Goal: Use online tool/utility: Utilize a website feature to perform a specific function

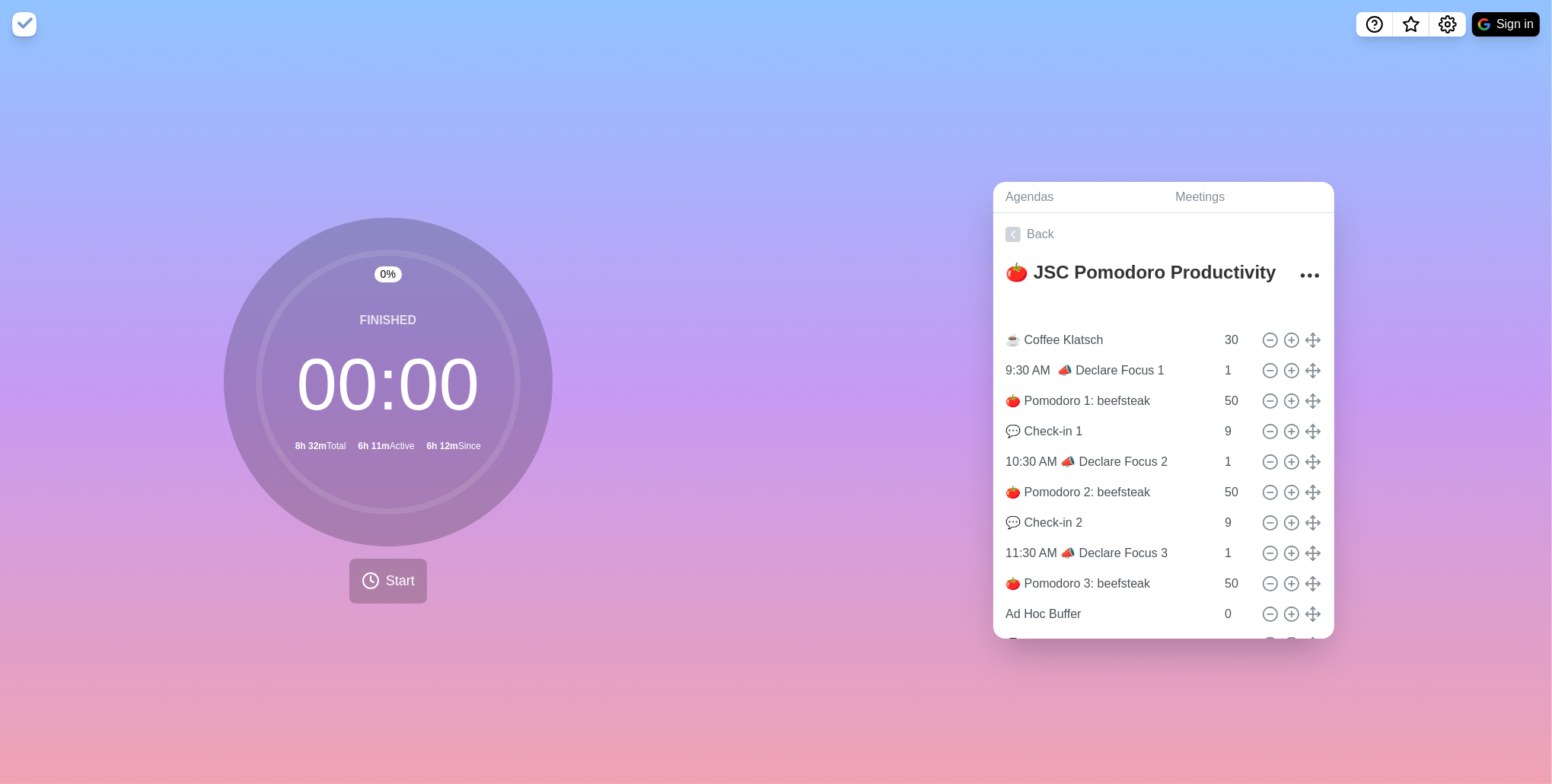
type input "Next Segment in..."
type input "32"
type input "☕ Coffee Klatsch"
type input "30"
type input "9:30 AM 📣 Declare Focus 1"
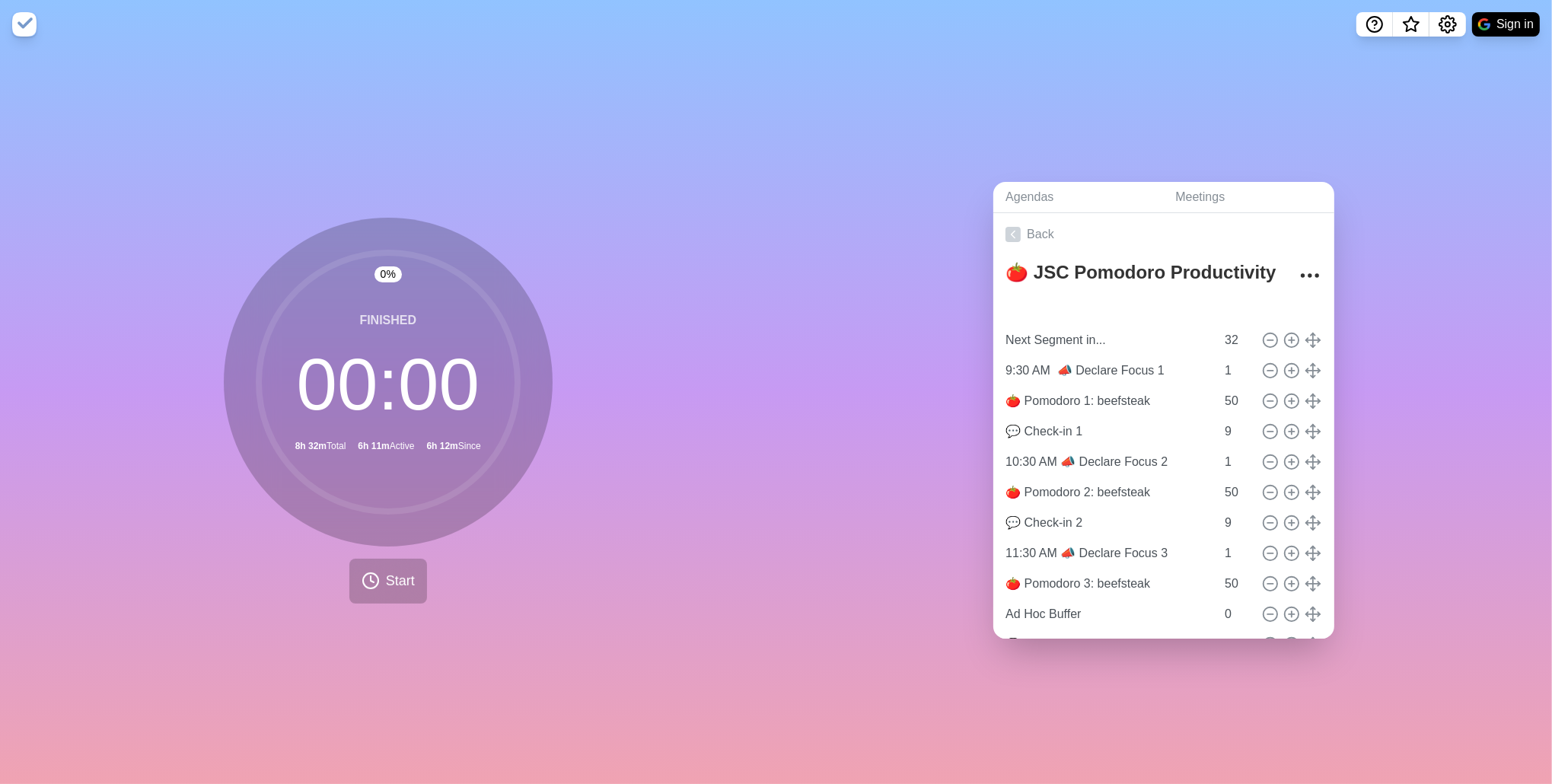
type input "1"
type input "🍅 Pomodoro 1: beefsteak"
type input "50"
type input "💬 Check-in 1"
type input "9"
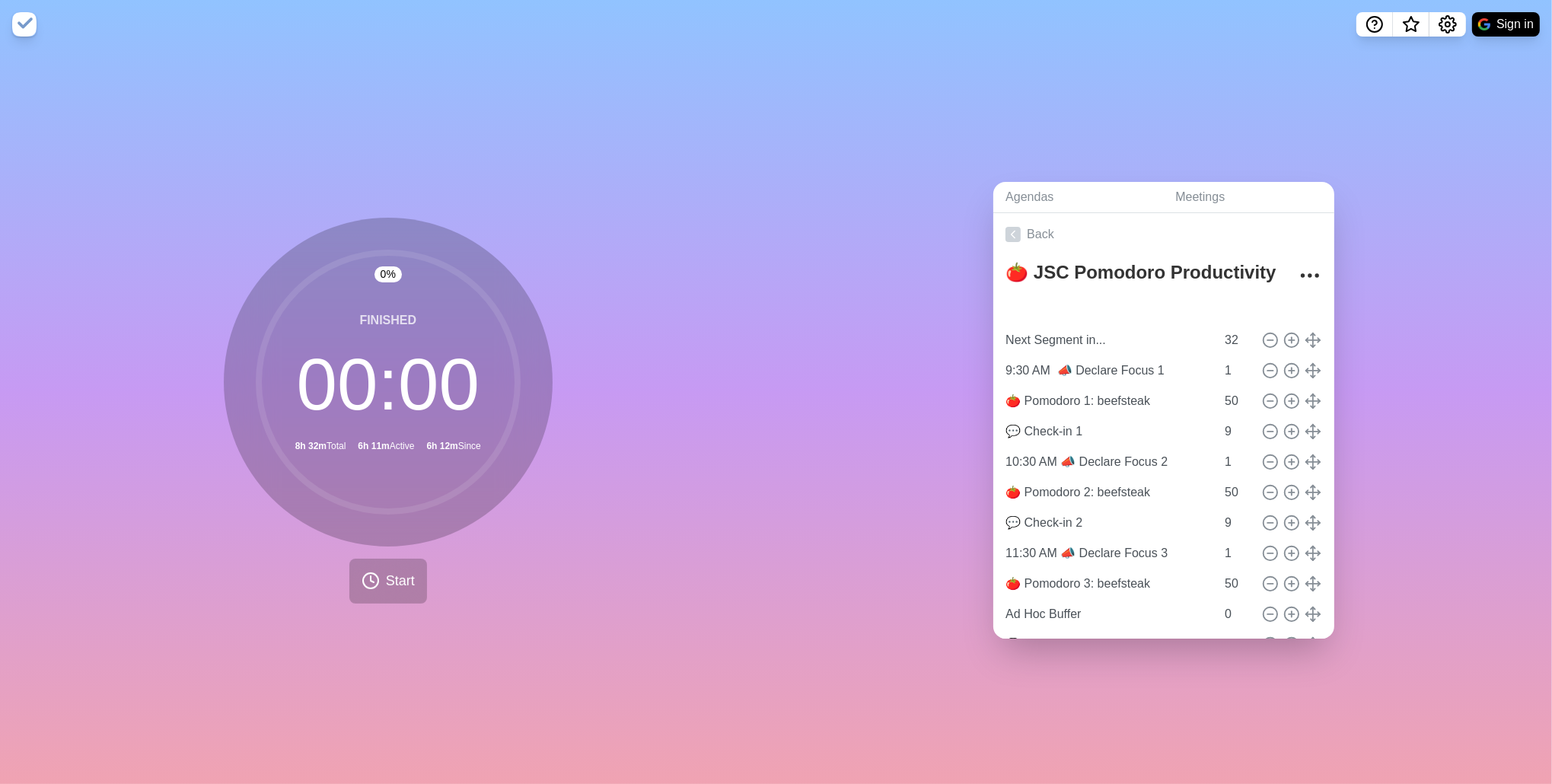
type input "10:30 AM 📣 Declare Focus 2"
type input "1"
type input "🍅 Pomodoro 2: beefsteak"
type input "50"
click at [386, 578] on span "Start" at bounding box center [401, 581] width 29 height 20
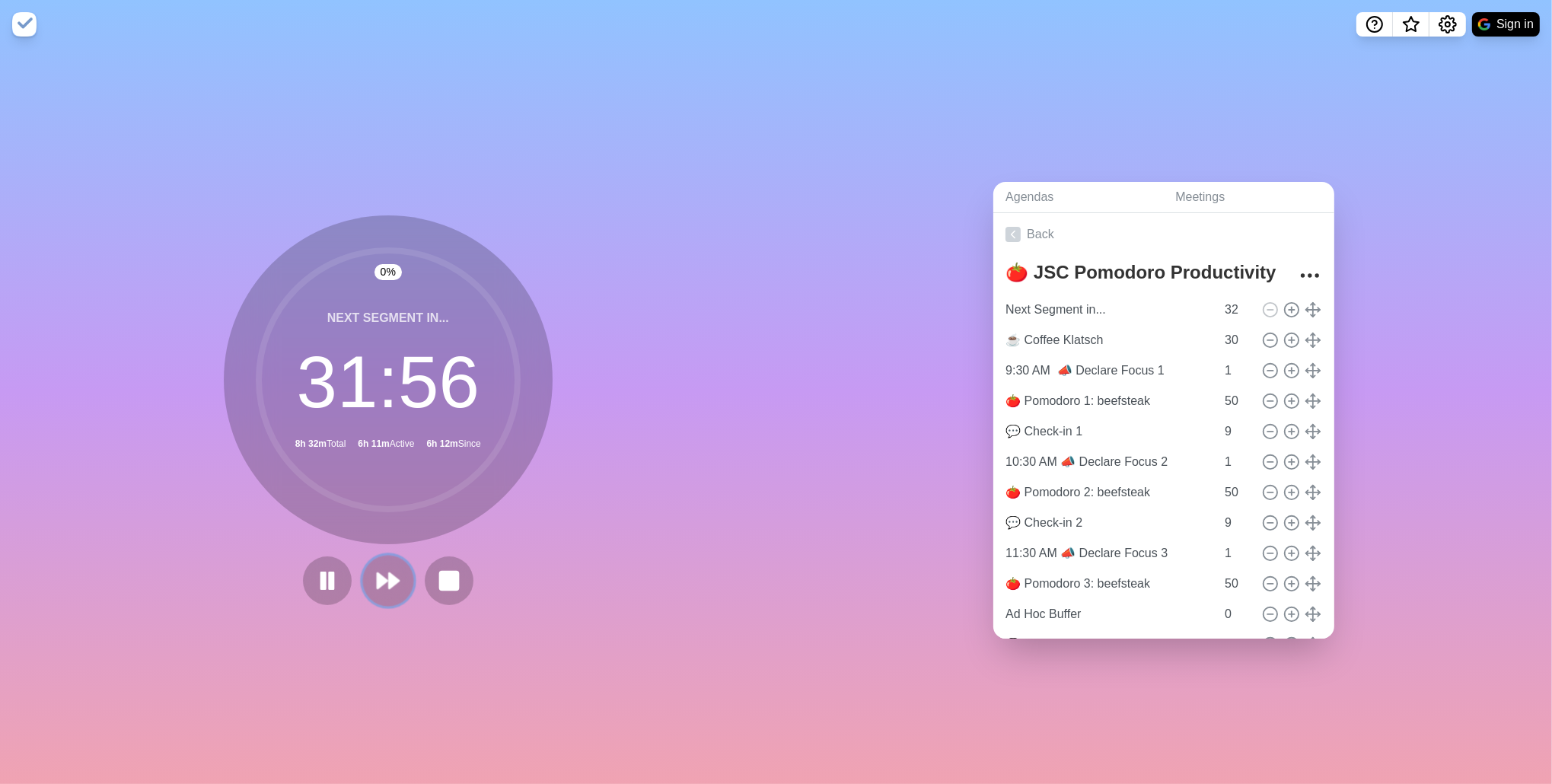
click at [395, 578] on icon at bounding box center [388, 581] width 26 height 26
click at [395, 578] on button at bounding box center [418, 580] width 51 height 51
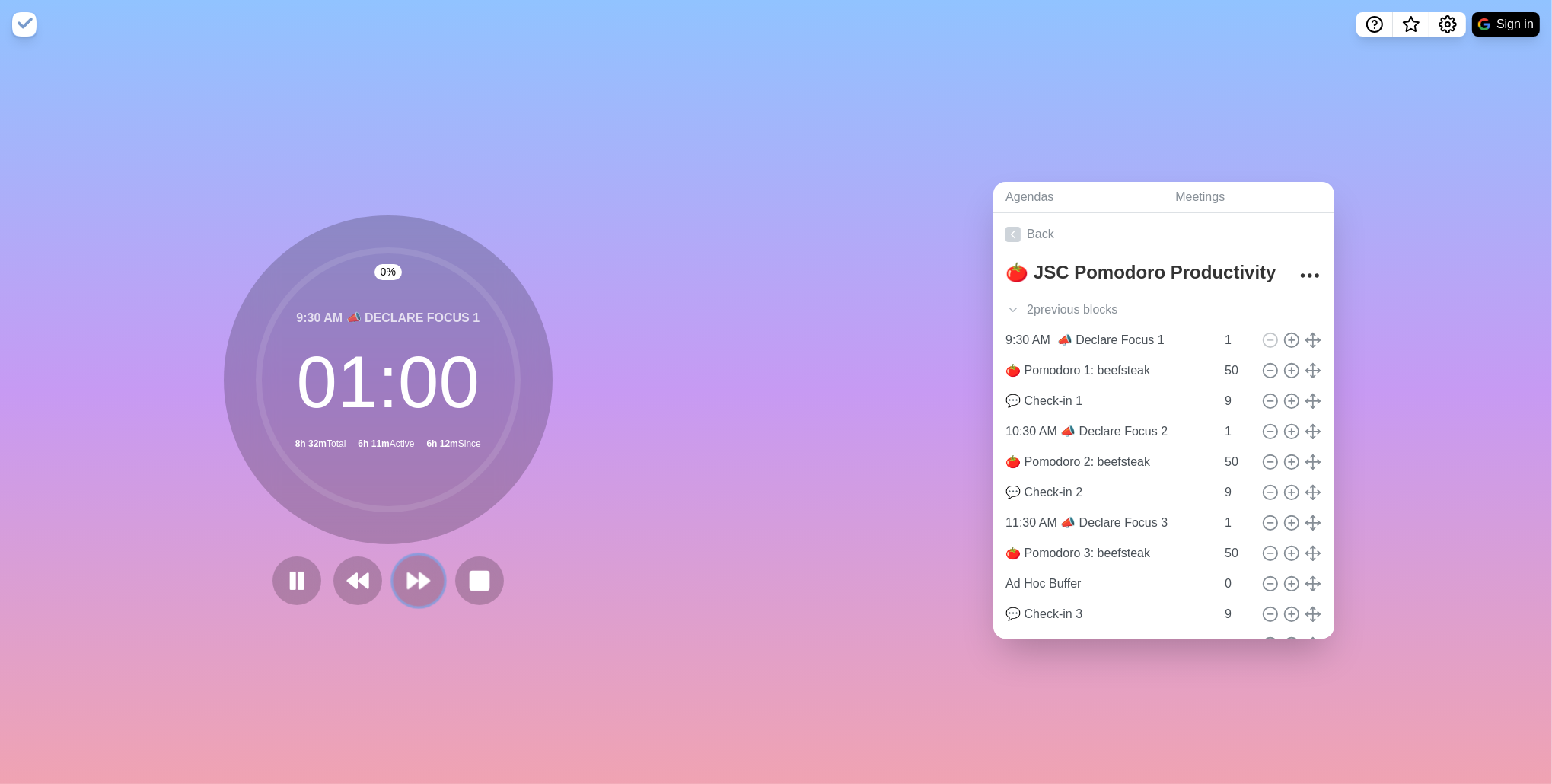
click at [395, 578] on button at bounding box center [418, 580] width 51 height 51
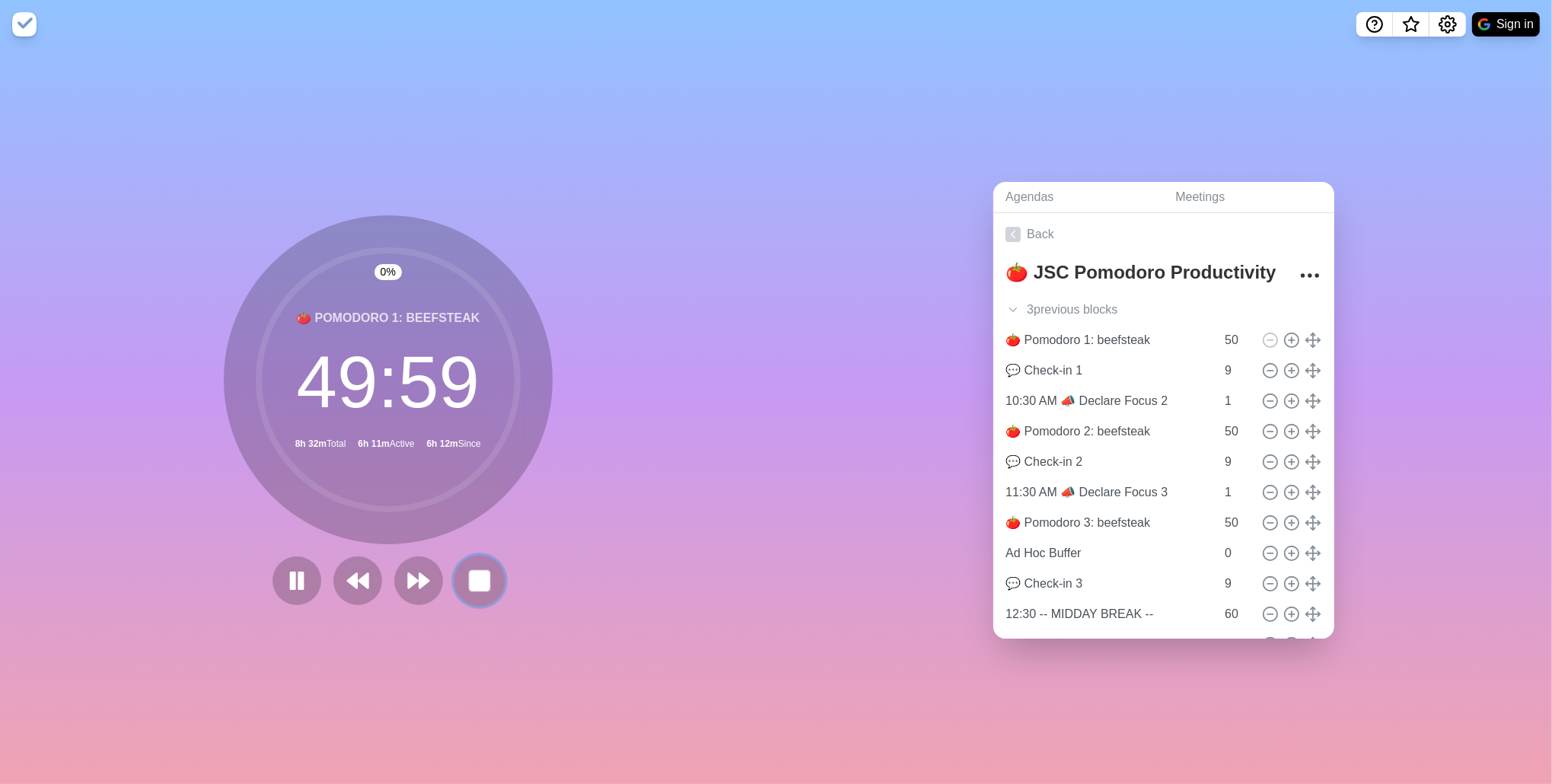
click at [481, 577] on rect at bounding box center [479, 580] width 19 height 19
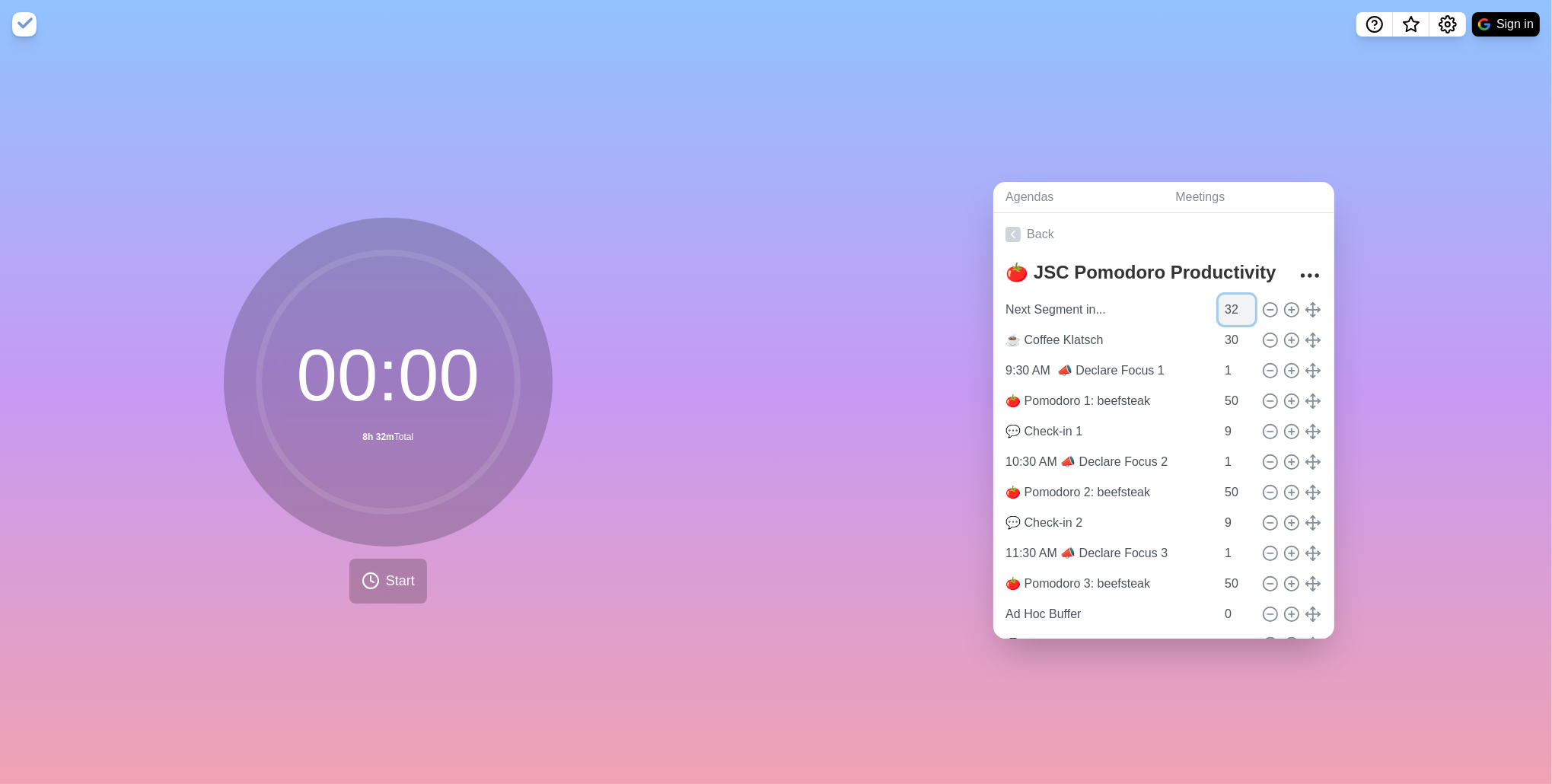
click at [1221, 308] on input "32" at bounding box center [1236, 310] width 37 height 31
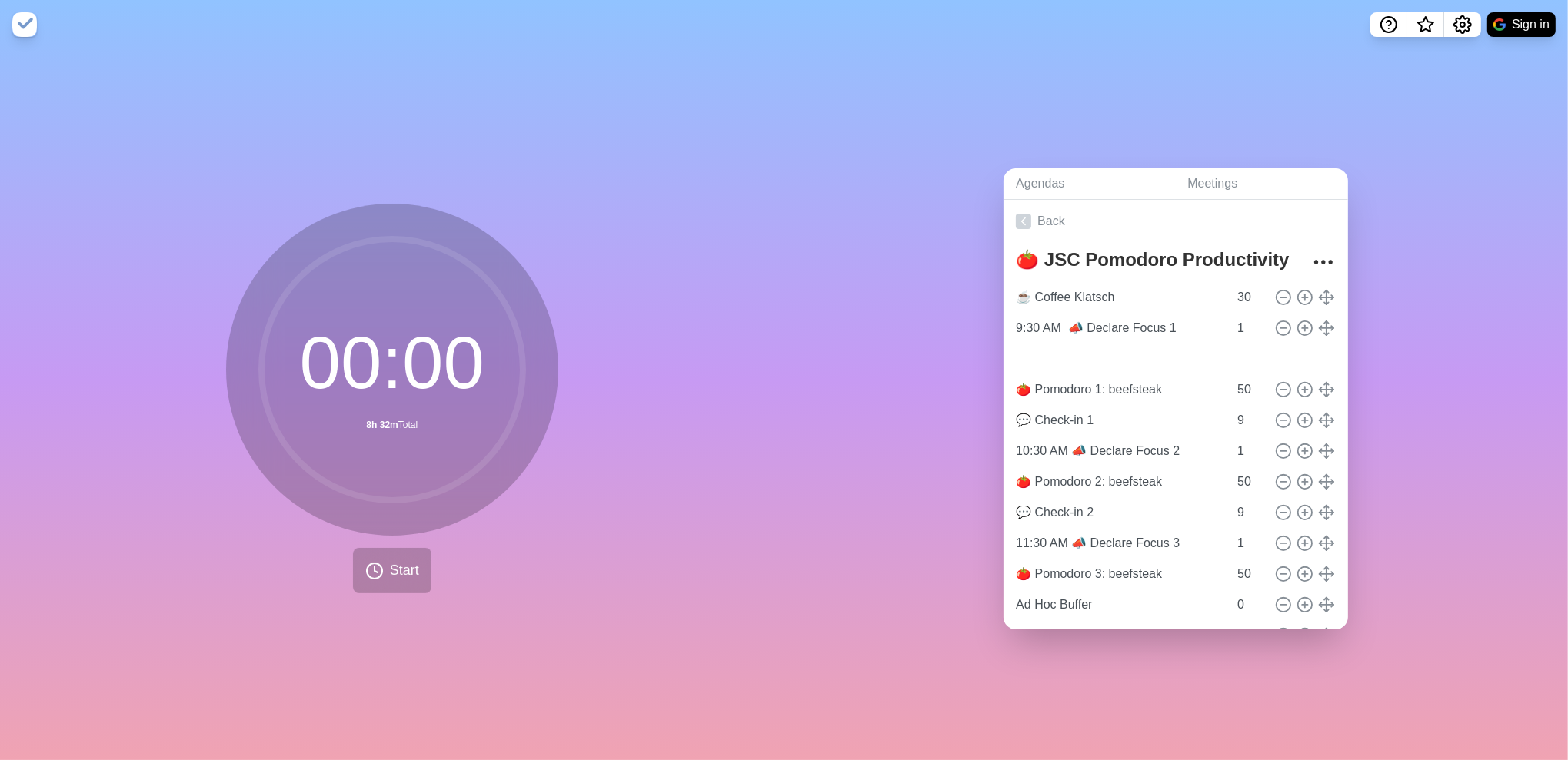
type input "9:30 AM 📣 Declare Focus 1"
type input "1"
type input "Next Segment in..."
type input "32"
type input "☕ Coffee Klatsch"
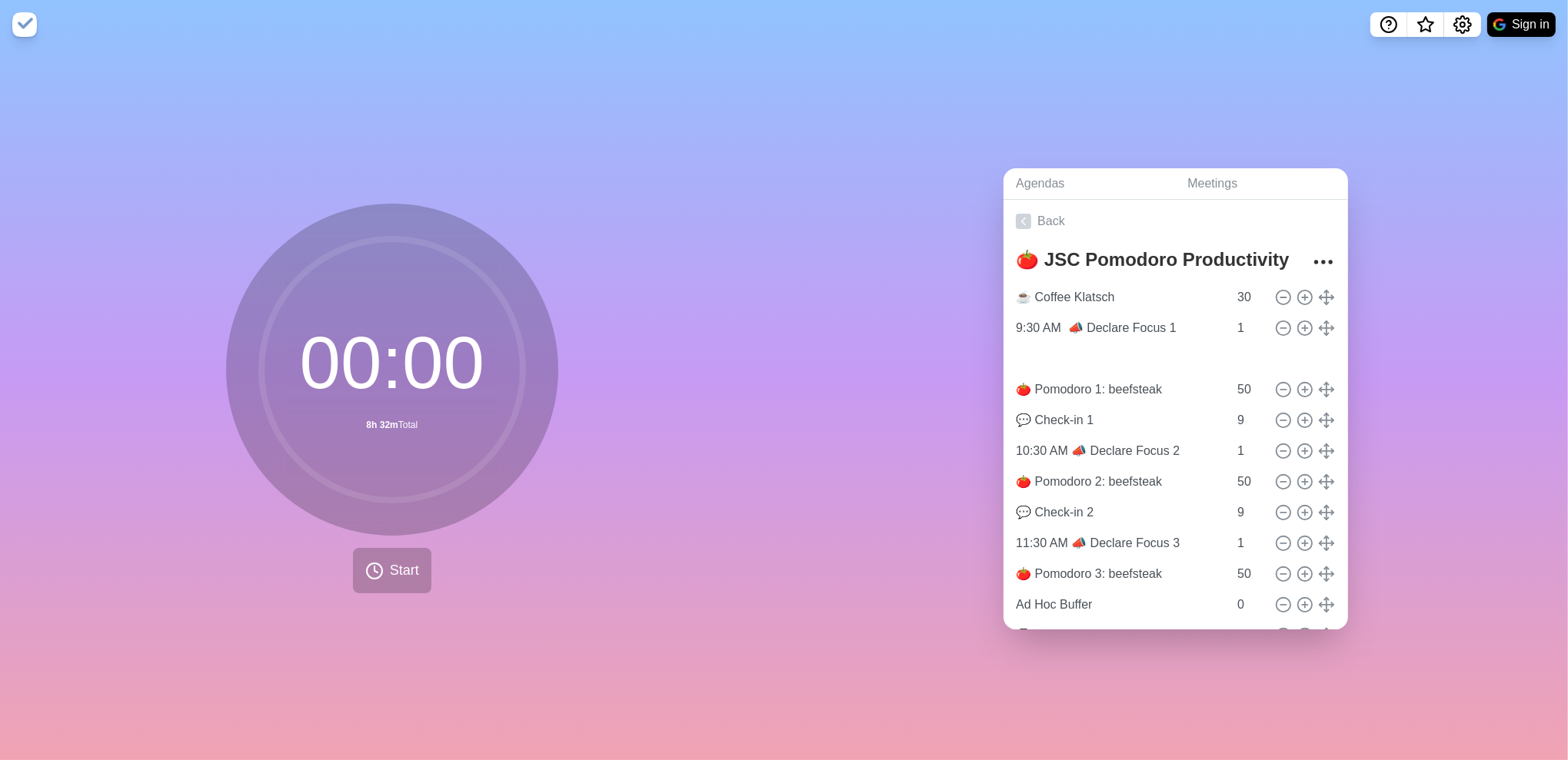
type input "30"
drag, startPoint x: 1316, startPoint y: 289, endPoint x: 590, endPoint y: 3, distance: 780.3
type input "💬 Check-in 1"
type input "9"
type input "Next Segment in..."
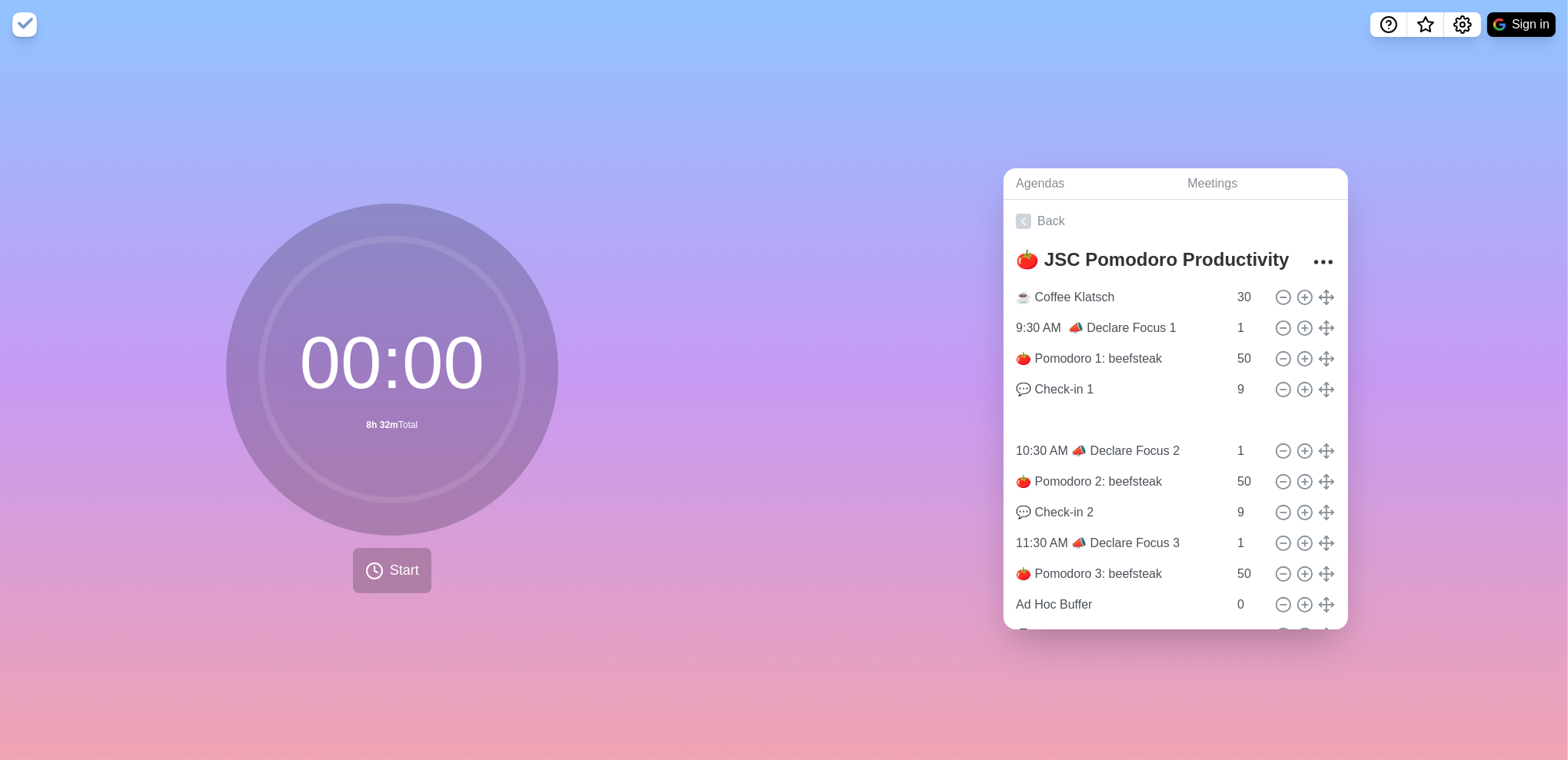
type input "32"
type input "🍅 Pomodoro 1: beefsteak"
type input "50"
click at [1231, 413] on input "32" at bounding box center [1249, 421] width 37 height 31
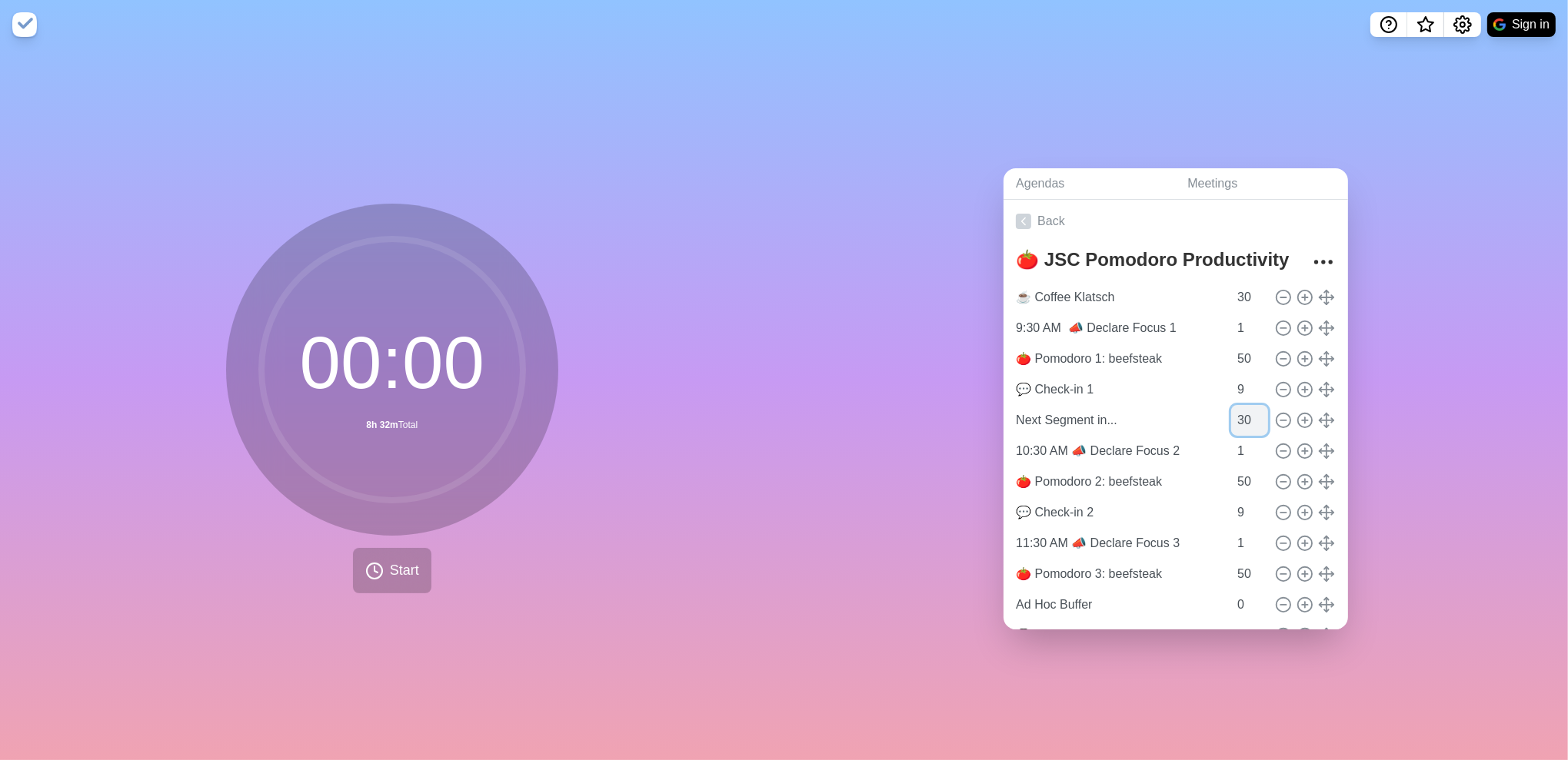
type input "30"
click at [367, 569] on icon at bounding box center [374, 570] width 18 height 18
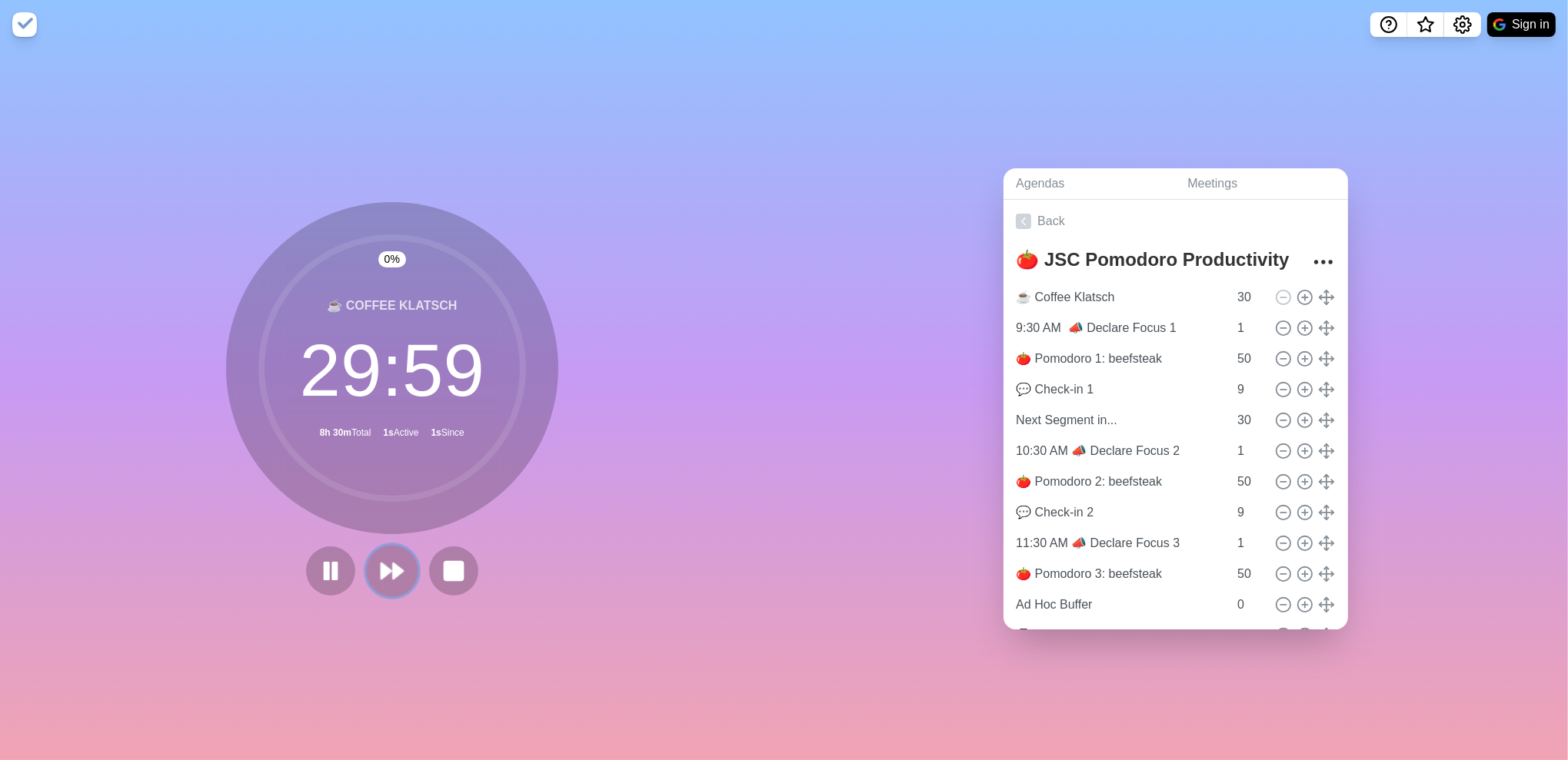
click at [381, 568] on polygon at bounding box center [387, 571] width 10 height 15
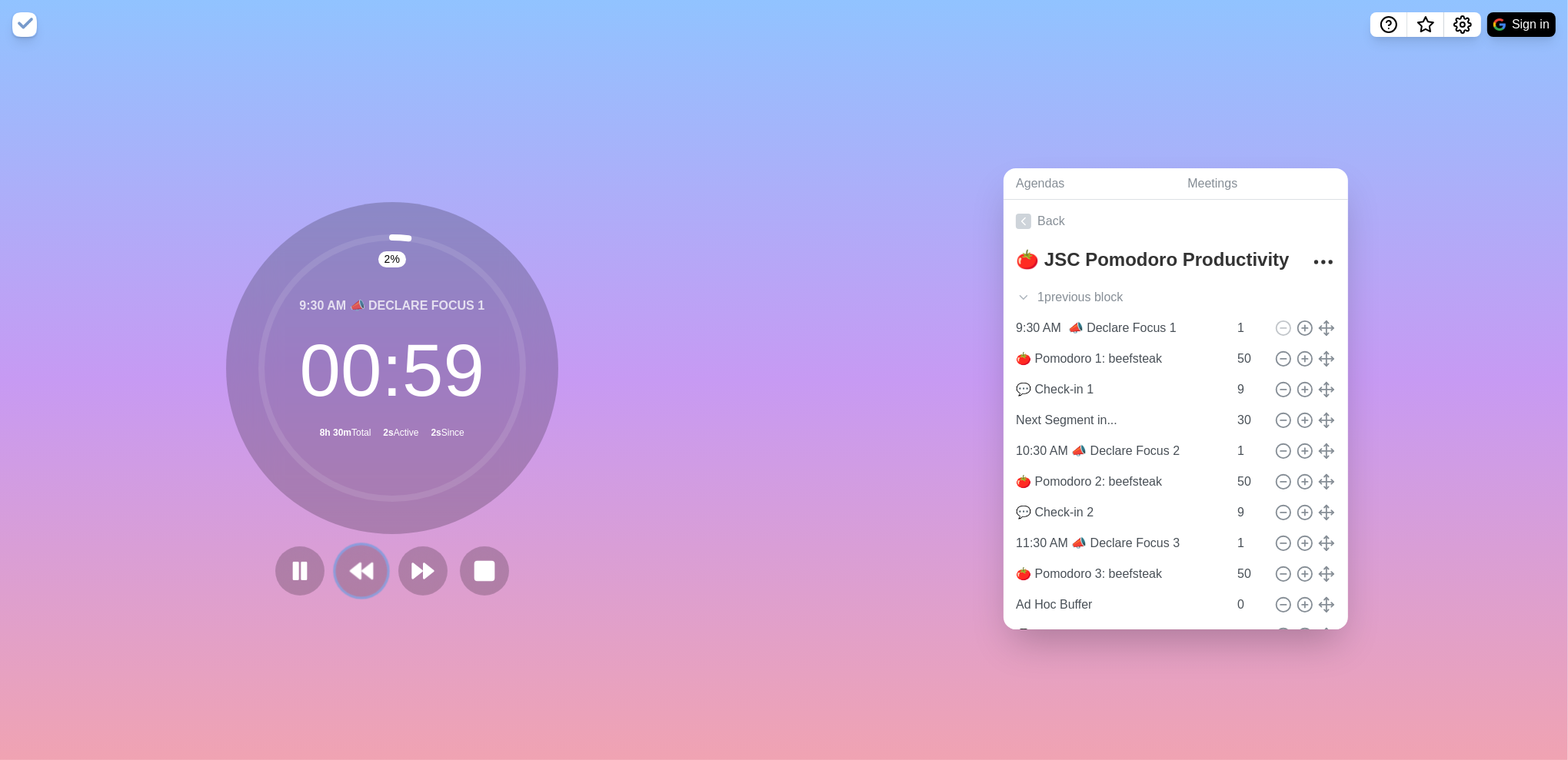
click at [376, 568] on button at bounding box center [361, 571] width 52 height 52
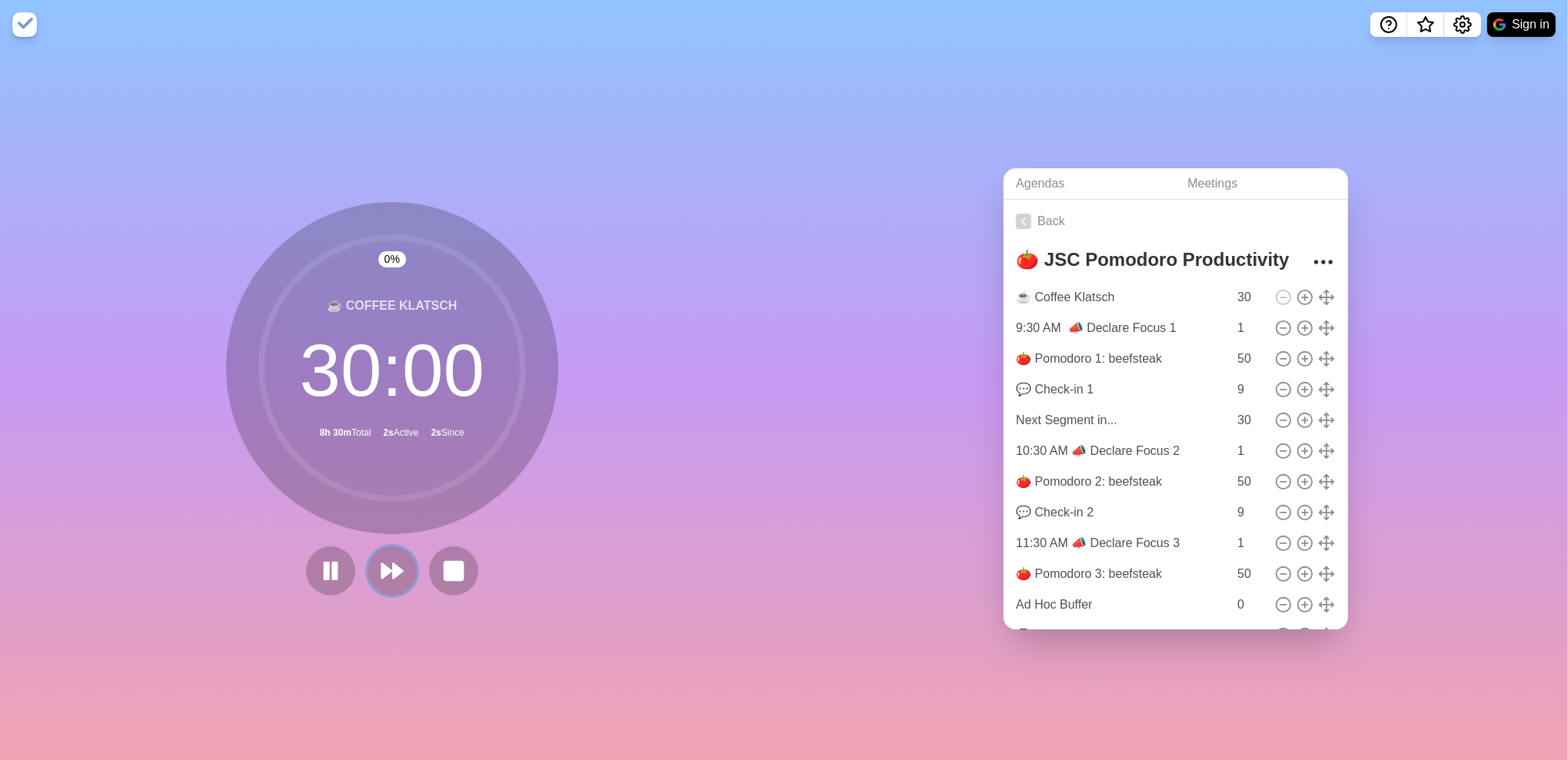
click at [381, 568] on polygon at bounding box center [386, 570] width 9 height 15
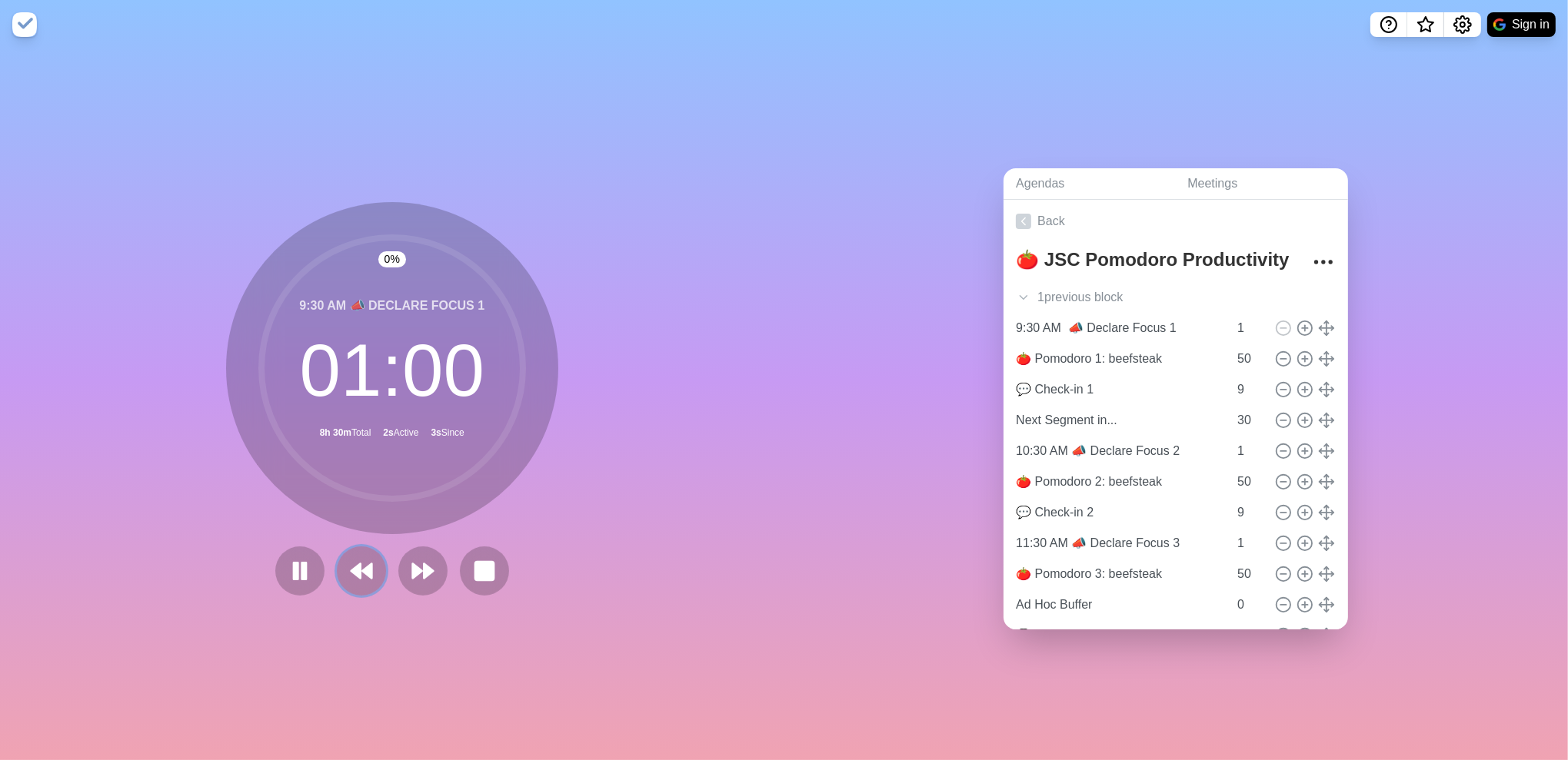
click at [376, 568] on button at bounding box center [361, 570] width 49 height 49
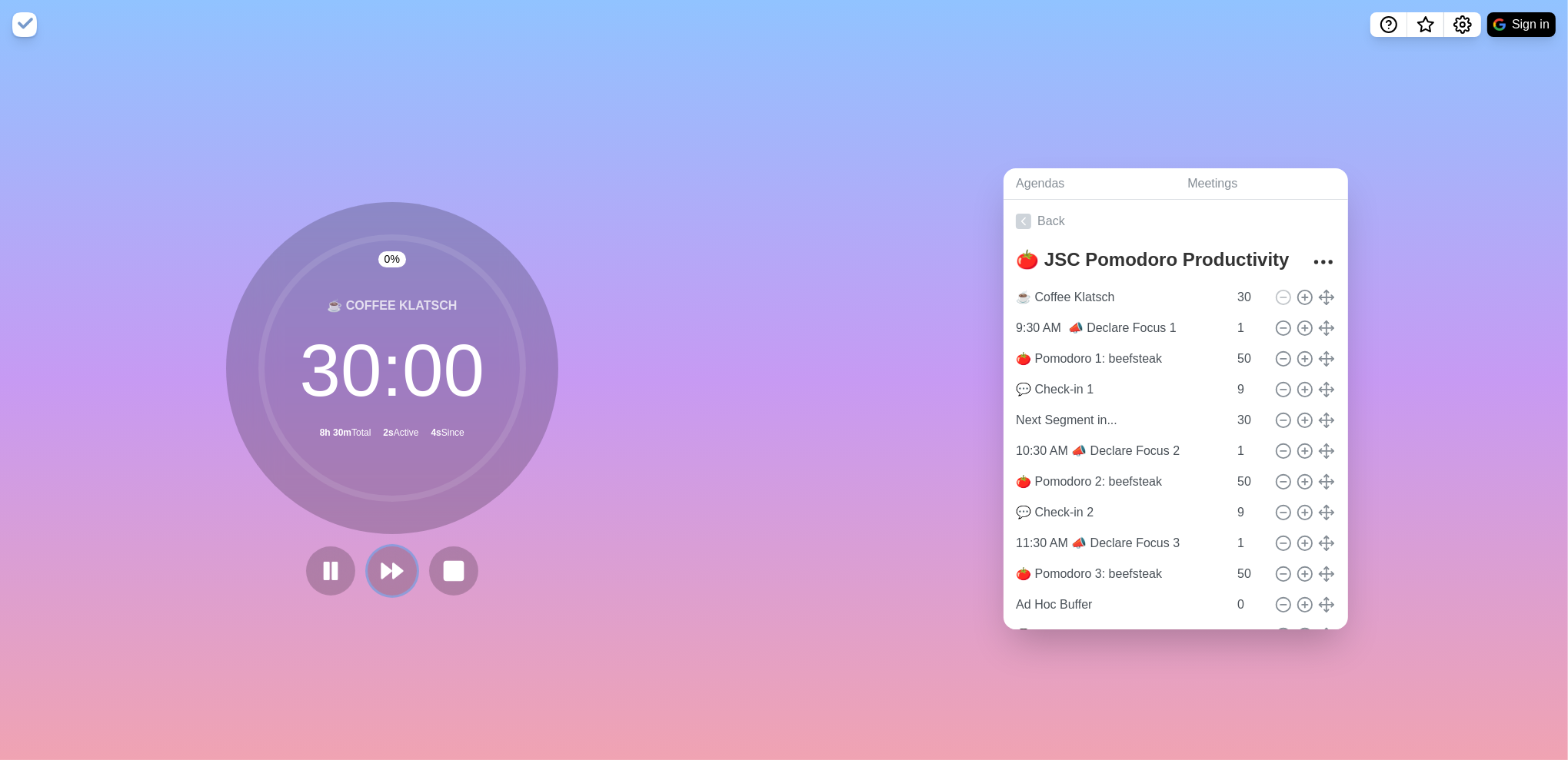
click at [381, 568] on polygon at bounding box center [386, 570] width 9 height 15
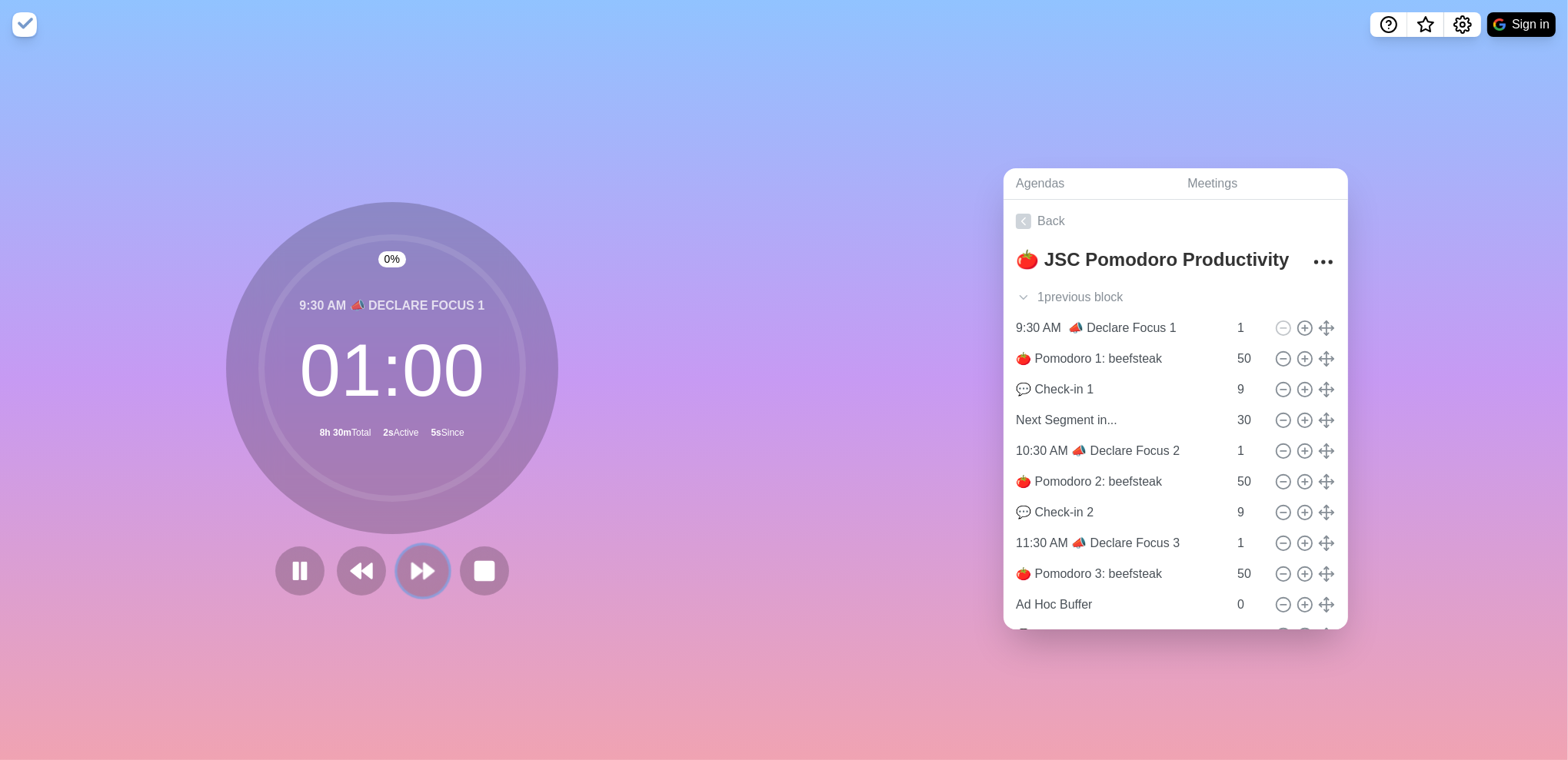
click at [397, 568] on button at bounding box center [423, 571] width 52 height 52
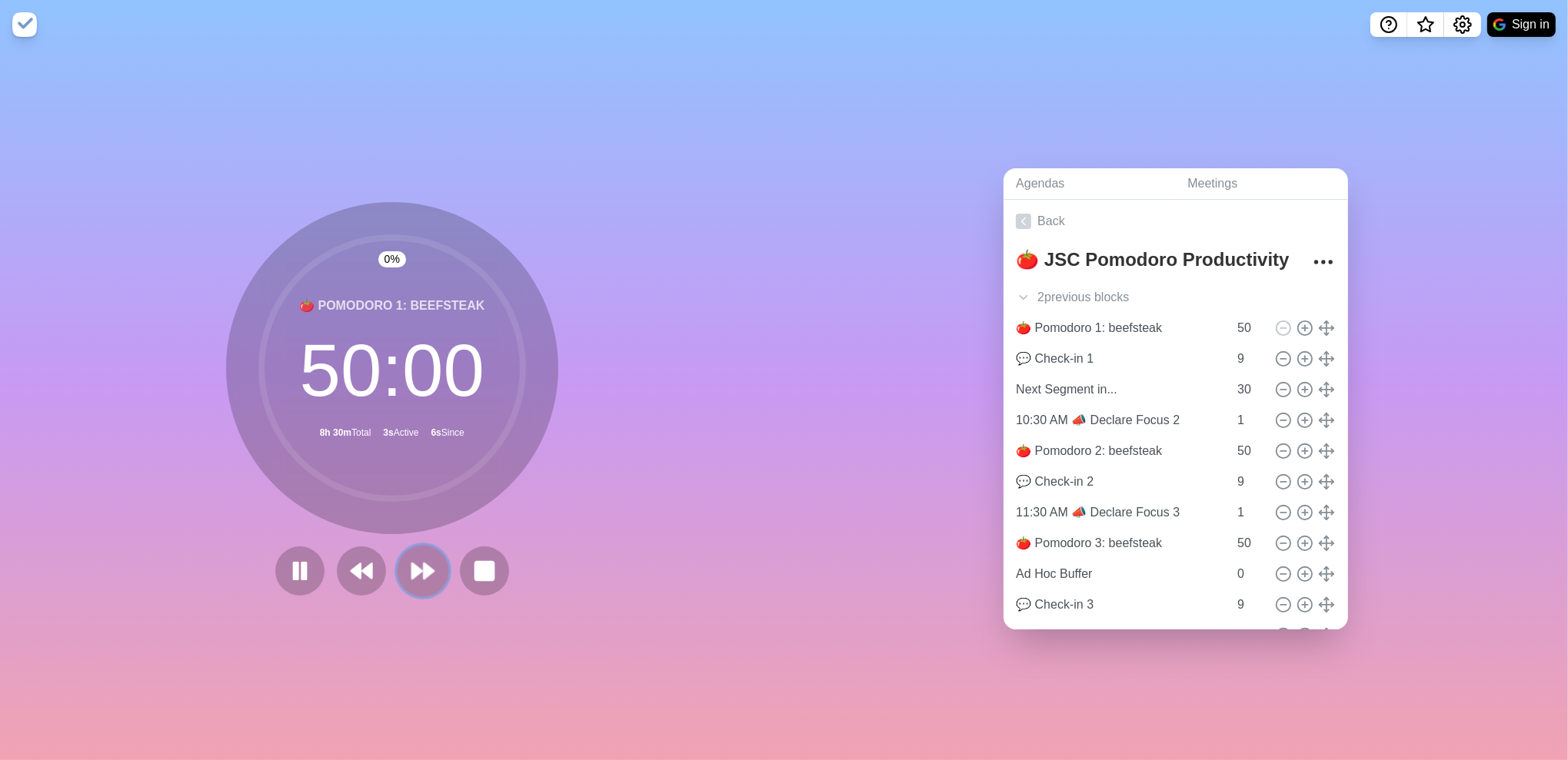
click at [397, 568] on button at bounding box center [423, 571] width 52 height 52
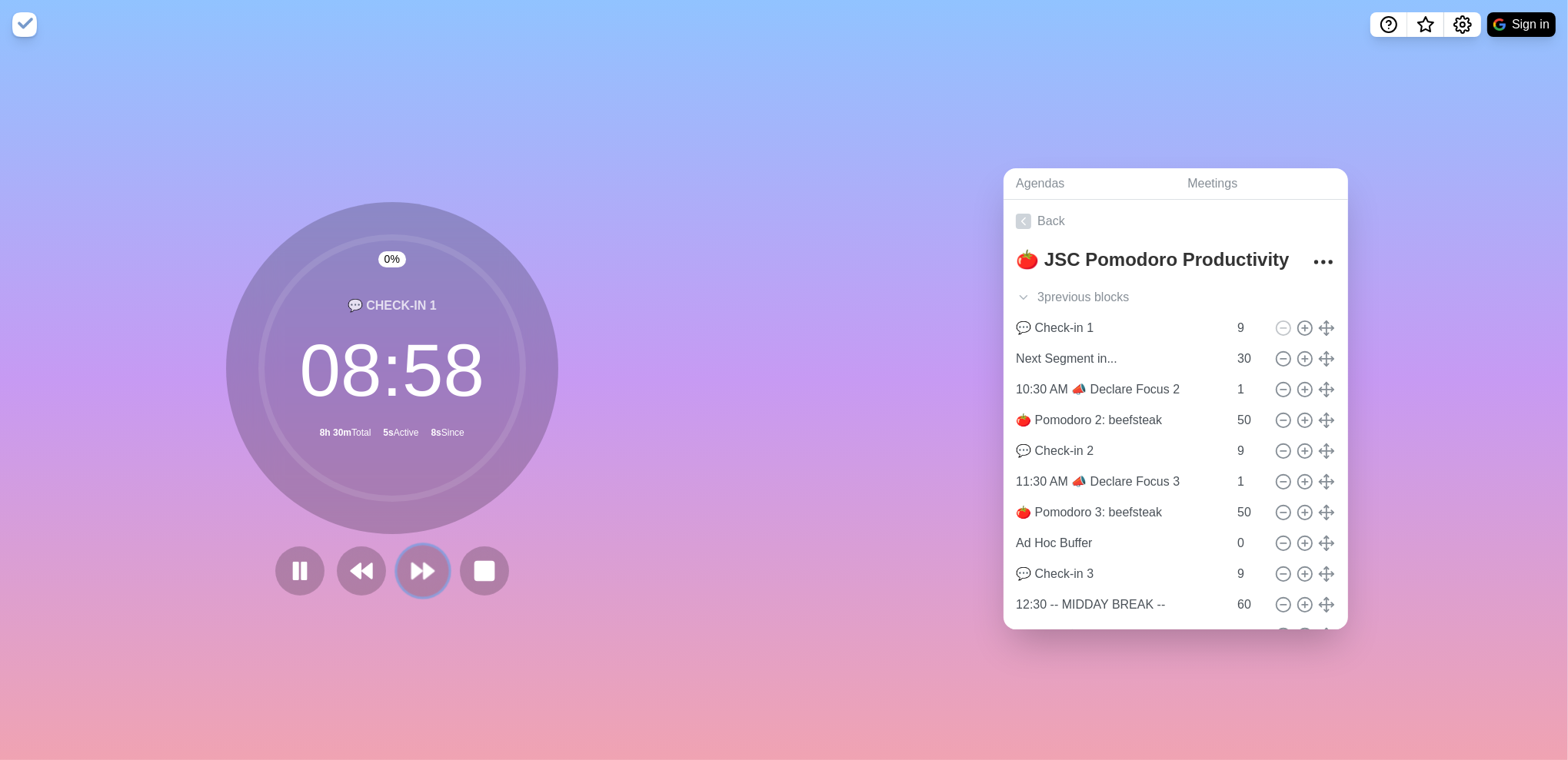
click at [417, 571] on icon at bounding box center [423, 571] width 26 height 26
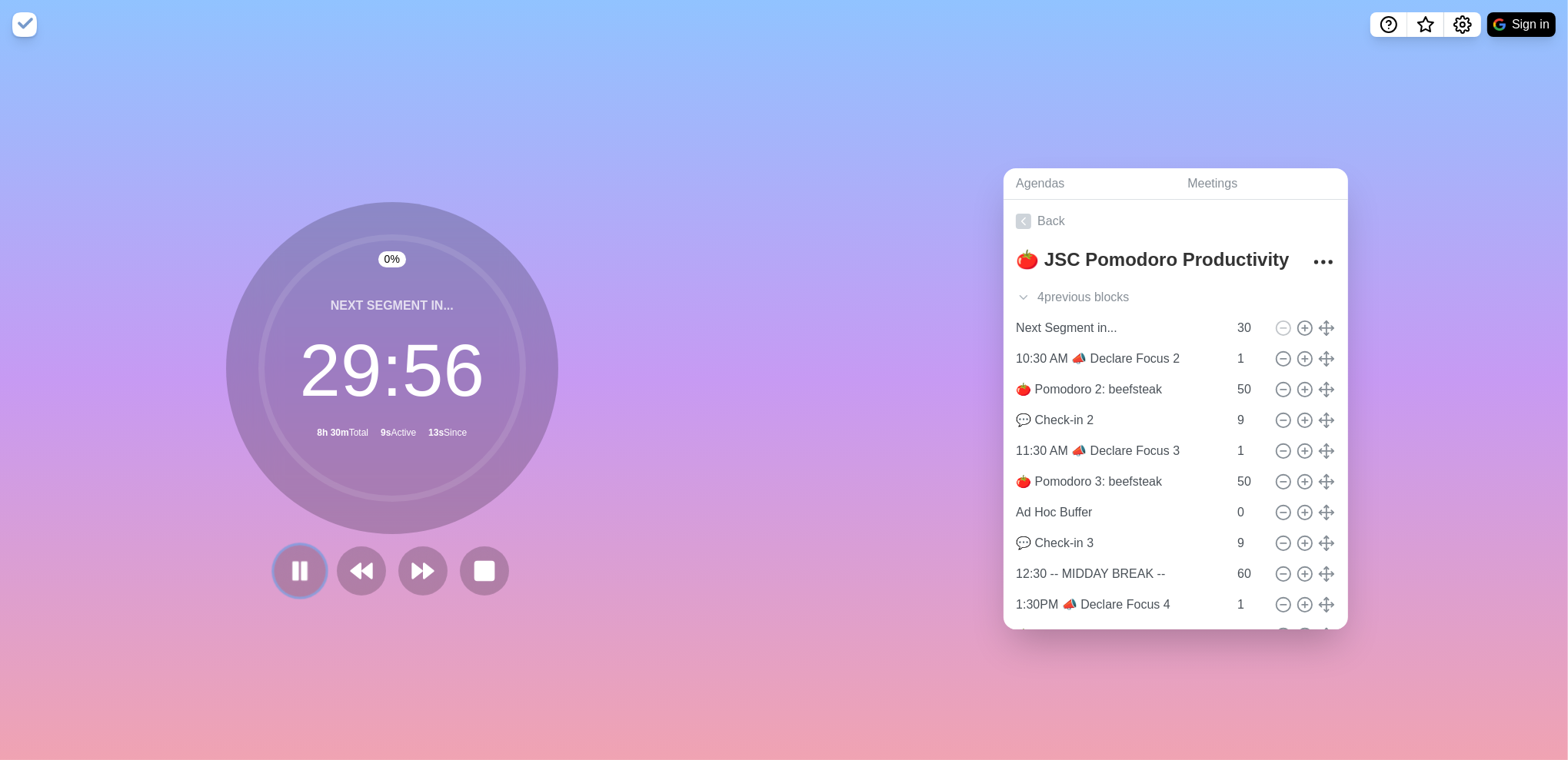
click at [302, 568] on rect at bounding box center [304, 570] width 4 height 17
click at [302, 568] on icon at bounding box center [300, 571] width 26 height 26
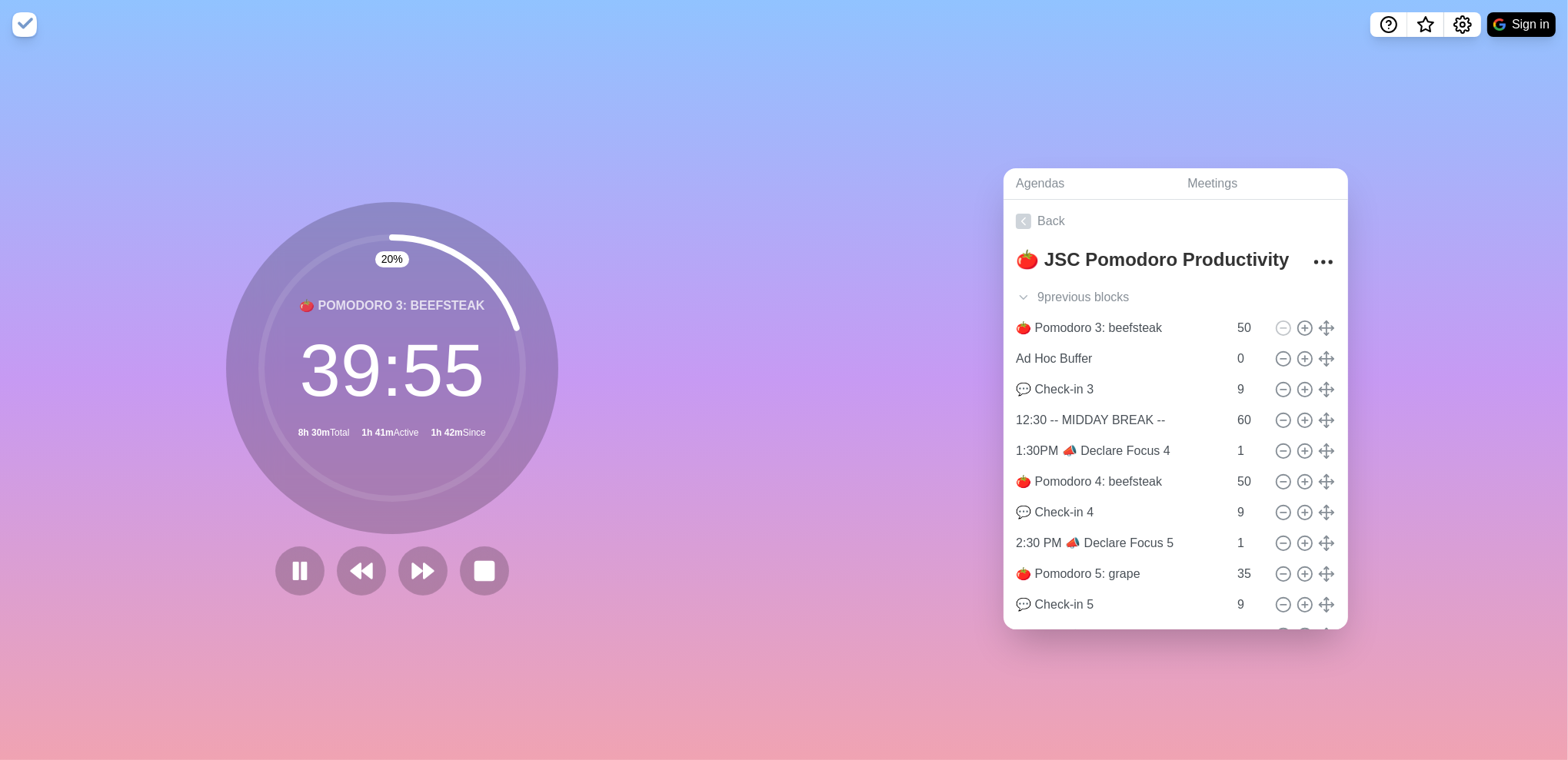
click at [606, 496] on div "20 % 🍅 Pomodoro 3: beefsteak 39 : 55 8h 30m Total 1h 41m Active 1h 42m Since" at bounding box center [392, 404] width 784 height 711
click at [360, 575] on icon at bounding box center [361, 571] width 26 height 26
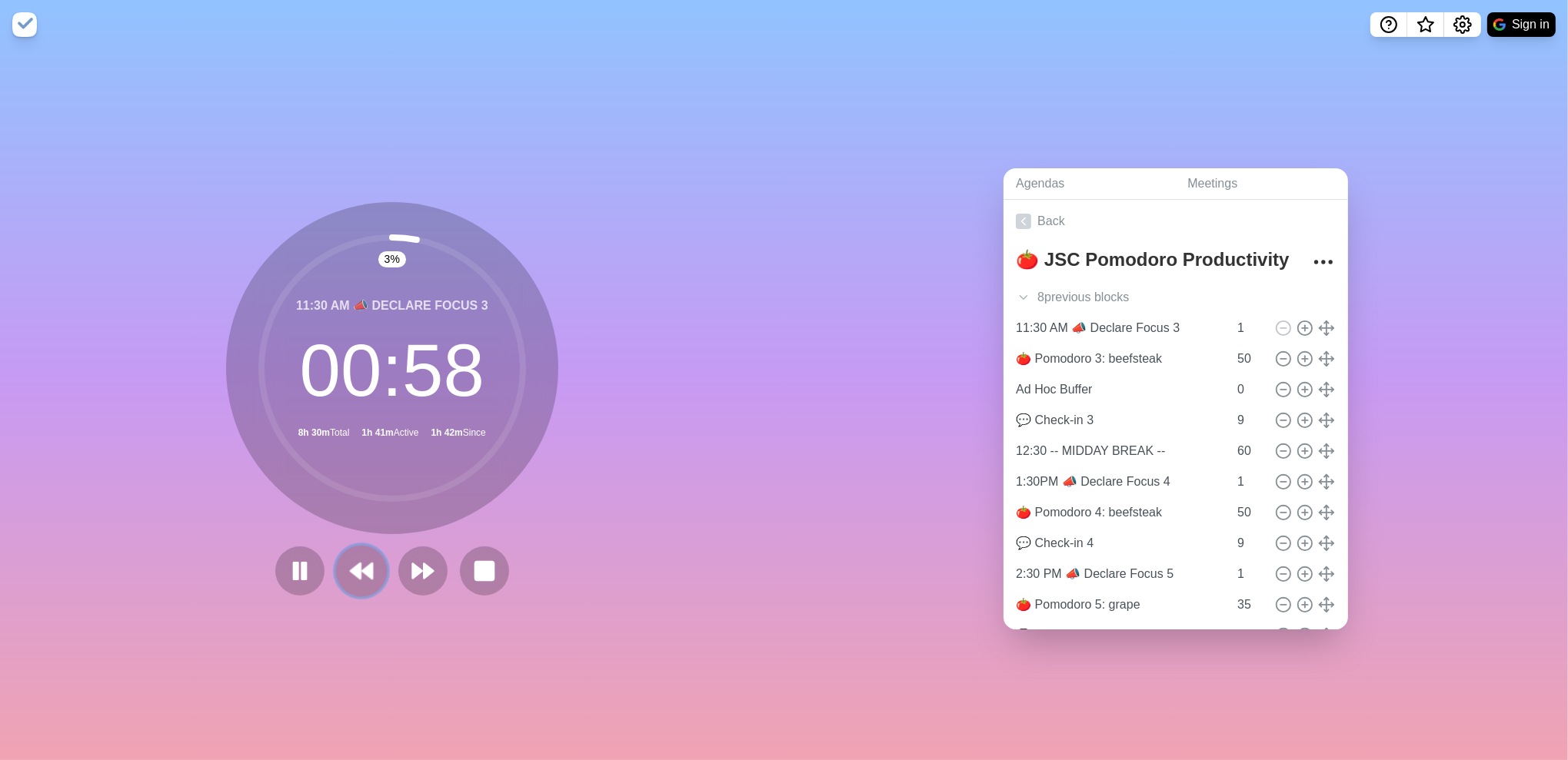
click at [363, 568] on polygon at bounding box center [368, 571] width 10 height 15
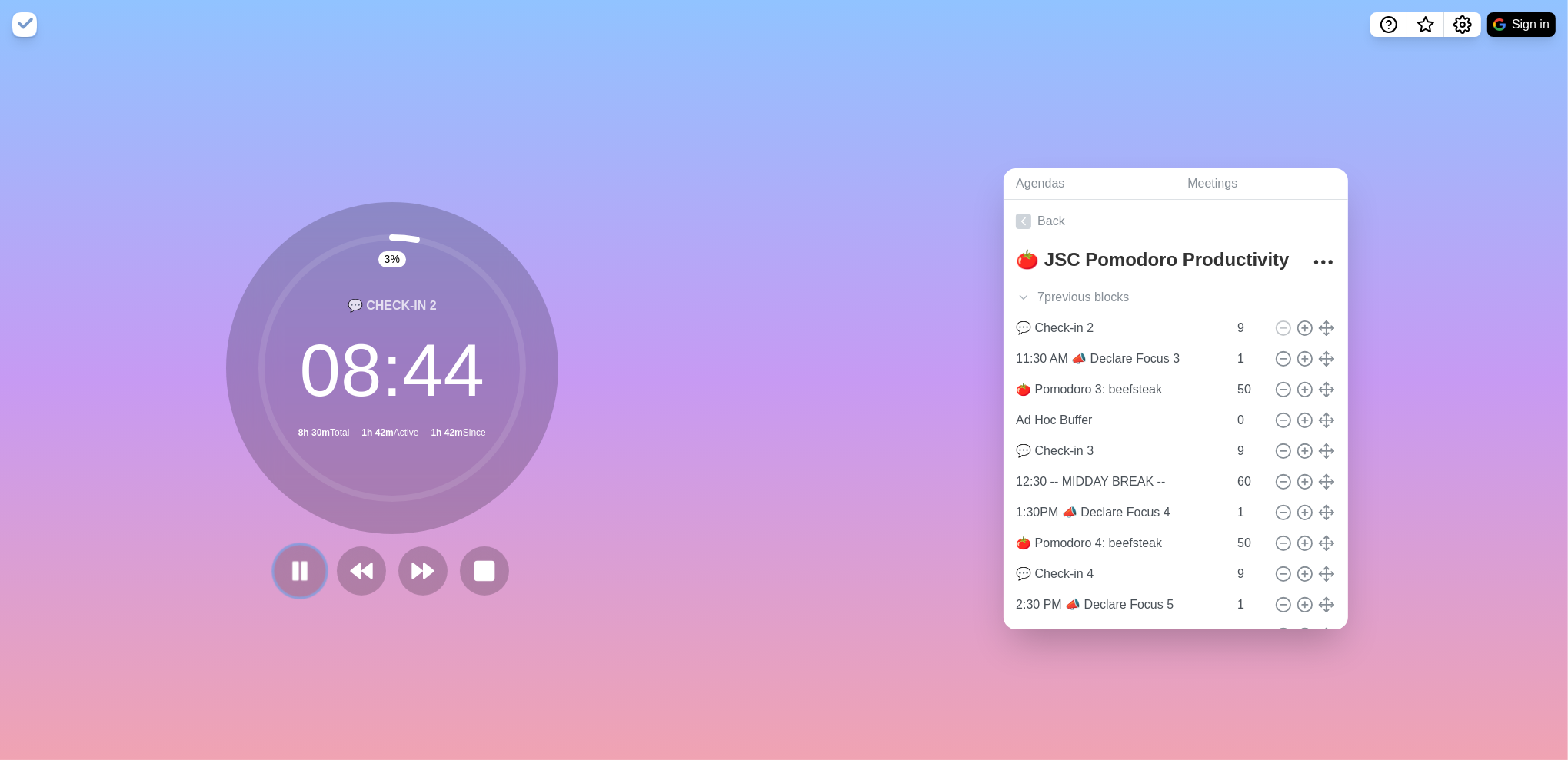
click at [308, 568] on button at bounding box center [300, 571] width 52 height 52
click at [416, 570] on icon at bounding box center [423, 571] width 26 height 26
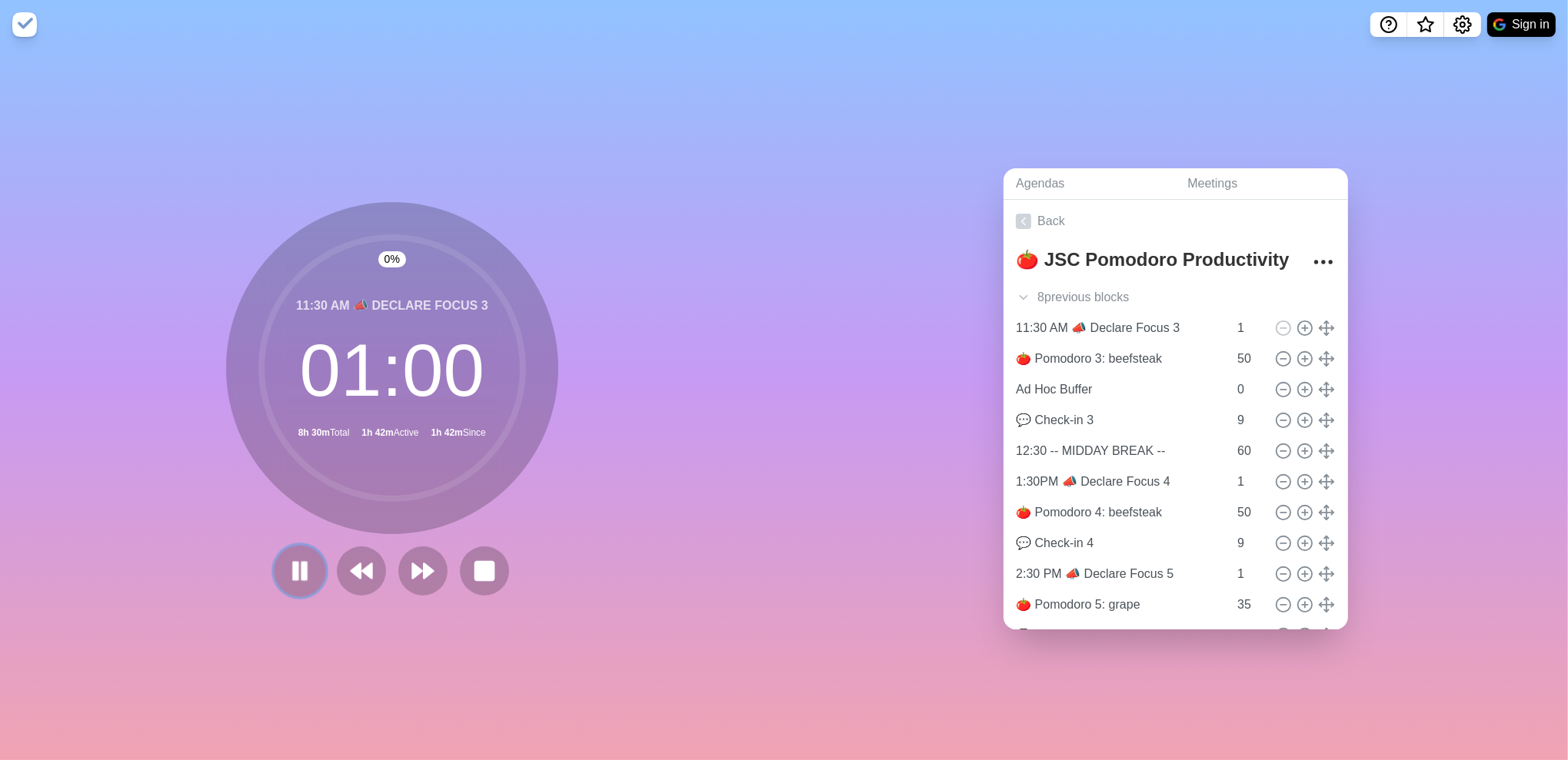
click at [294, 569] on rect at bounding box center [295, 570] width 4 height 17
click at [287, 564] on icon at bounding box center [300, 571] width 26 height 26
